Goal: Check status: Check status

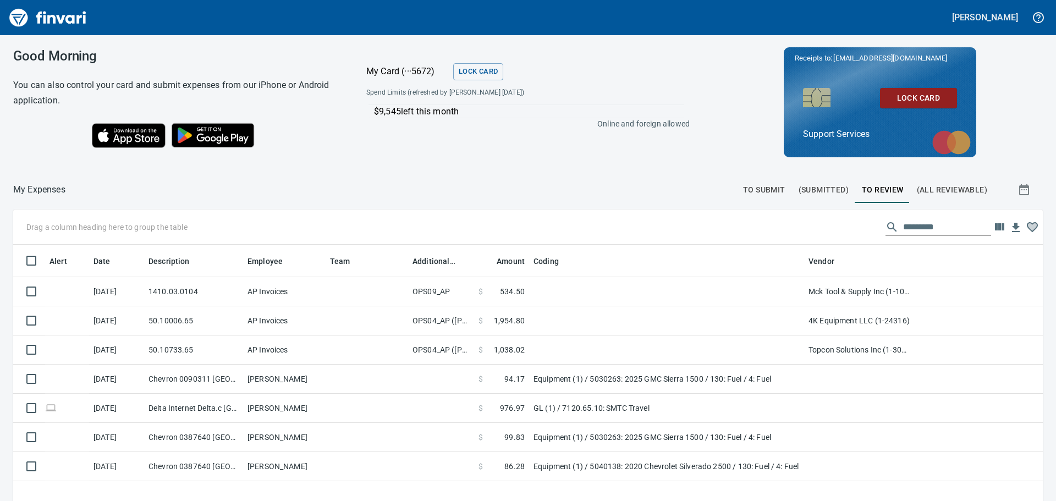
scroll to position [372, 1013]
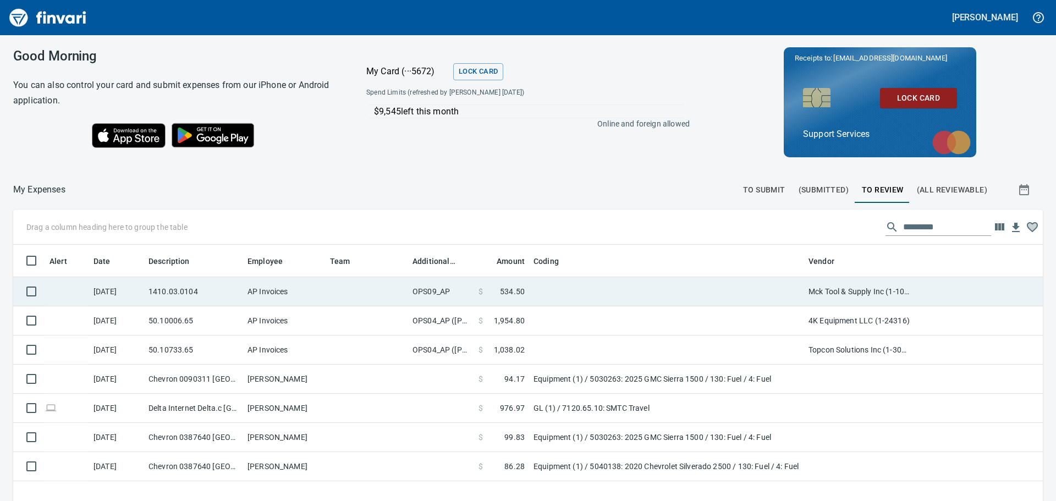
click at [611, 296] on td at bounding box center [666, 291] width 275 height 29
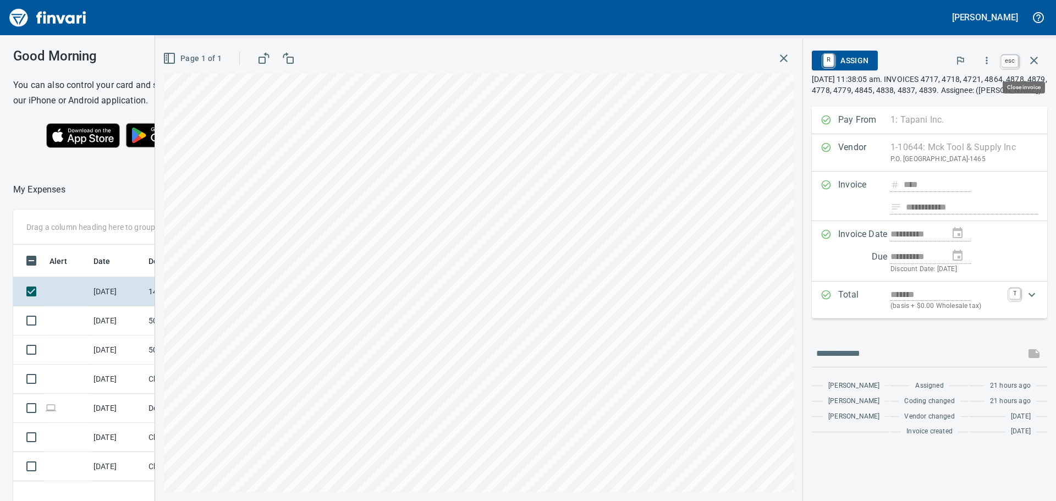
scroll to position [363, 738]
click at [1035, 59] on icon "button" at bounding box center [1034, 61] width 8 height 8
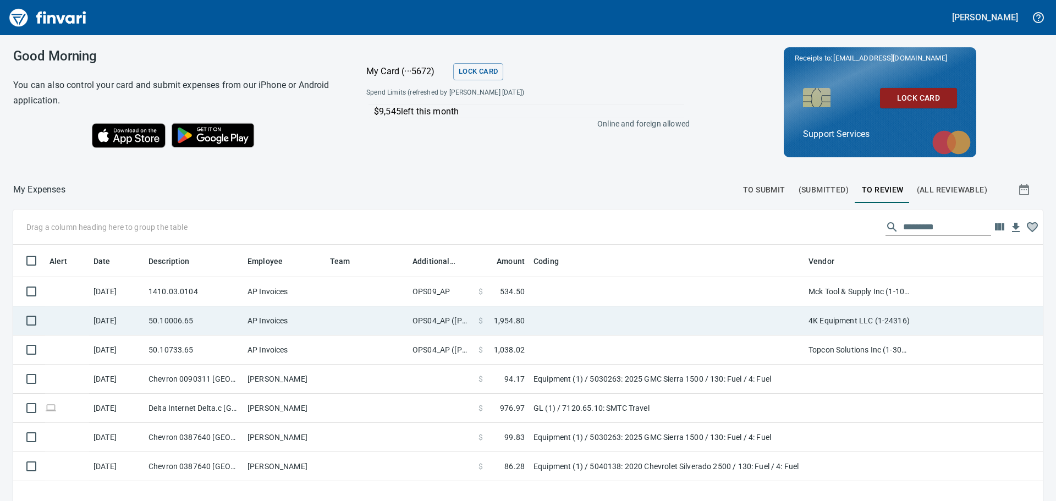
click at [567, 333] on td at bounding box center [666, 320] width 275 height 29
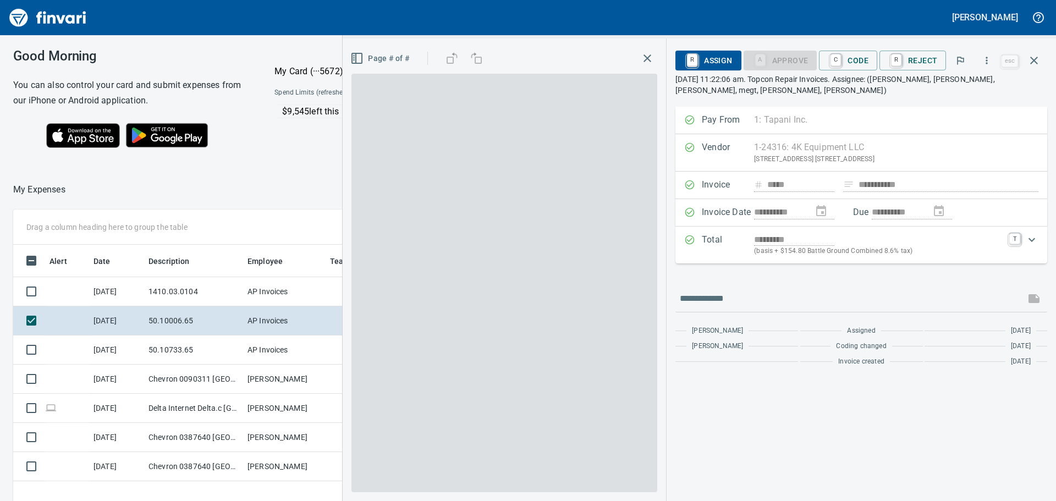
scroll to position [363, 738]
